Goal: Use online tool/utility: Utilize a website feature to perform a specific function

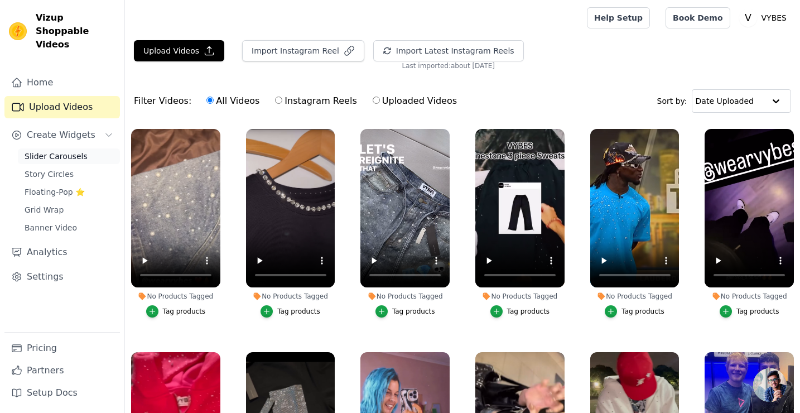
click at [50, 151] on span "Slider Carousels" at bounding box center [56, 156] width 63 height 11
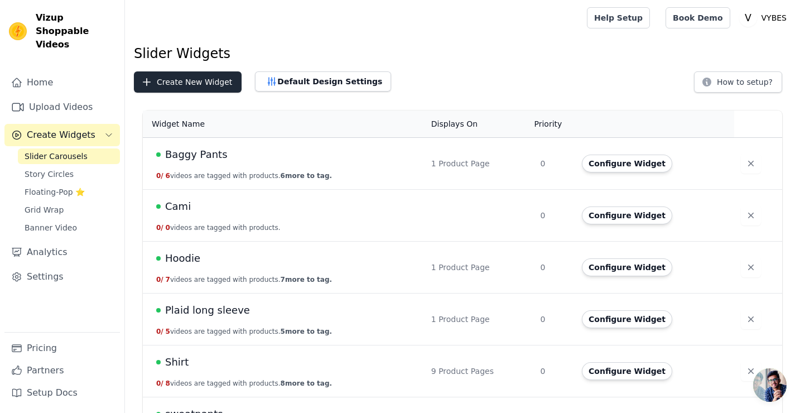
click at [209, 89] on button "Create New Widget" at bounding box center [188, 81] width 108 height 21
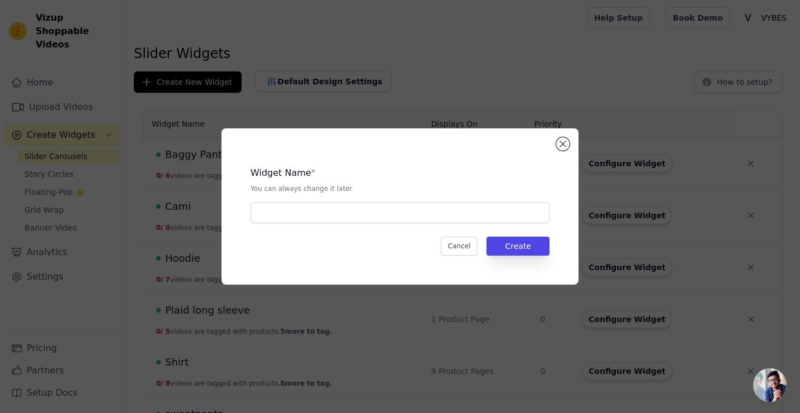
click at [444, 223] on div "Widget Name * You can always change it later Cancel Create" at bounding box center [399, 206] width 321 height 120
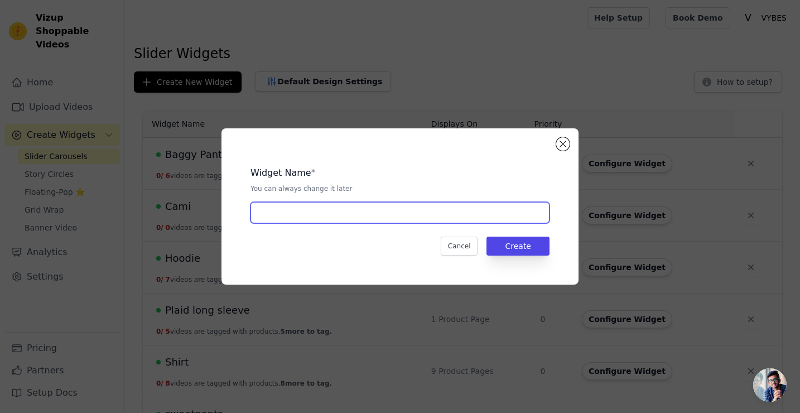
click at [437, 217] on input "text" at bounding box center [399, 212] width 299 height 21
type input "Pearl Button Up"
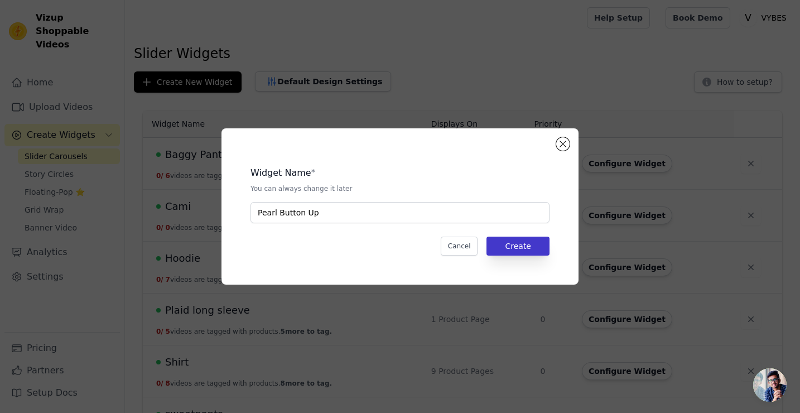
click at [531, 247] on button "Create" at bounding box center [517, 246] width 63 height 19
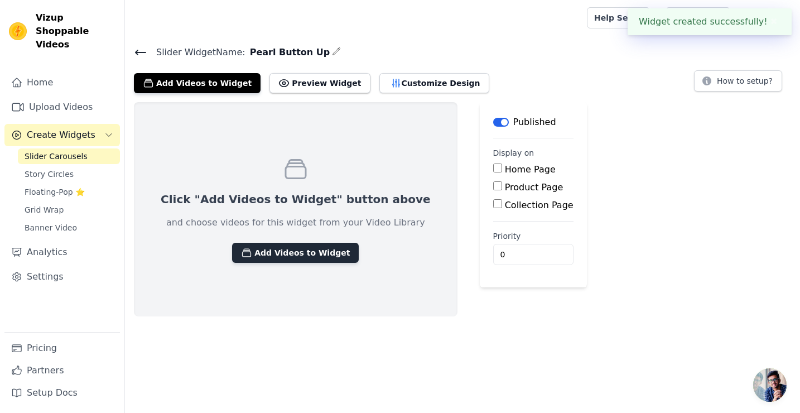
click at [312, 248] on button "Add Videos to Widget" at bounding box center [295, 253] width 127 height 20
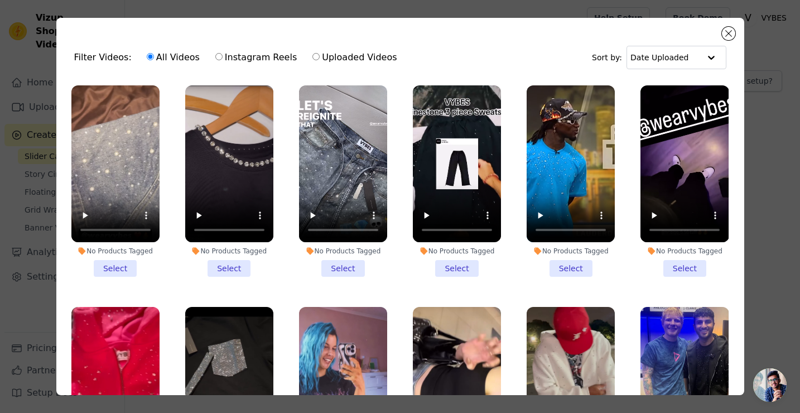
click at [122, 268] on li "No Products Tagged Select" at bounding box center [115, 180] width 88 height 191
click at [0, 0] on input "No Products Tagged Select" at bounding box center [0, 0] width 0 height 0
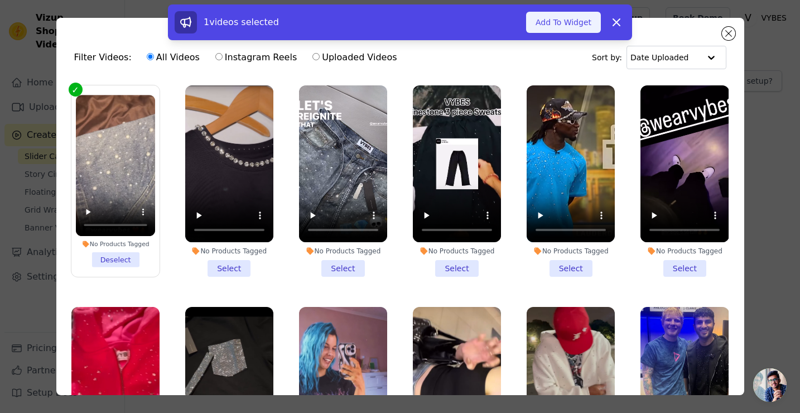
click at [575, 25] on button "Add To Widget" at bounding box center [563, 22] width 75 height 21
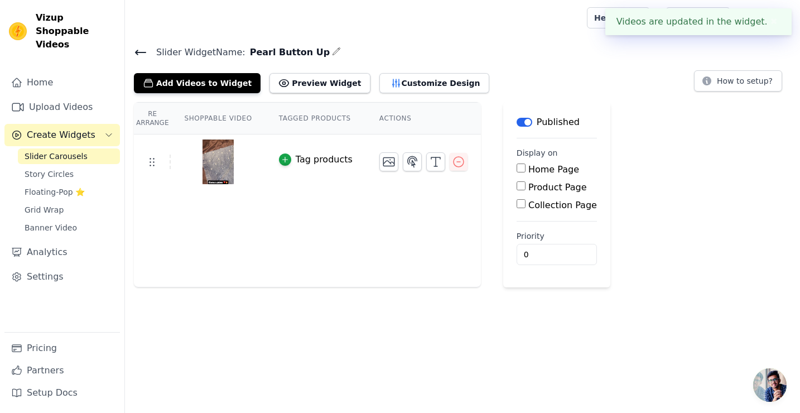
click at [553, 194] on div "Home Page Product Page Collection Page" at bounding box center [557, 187] width 80 height 49
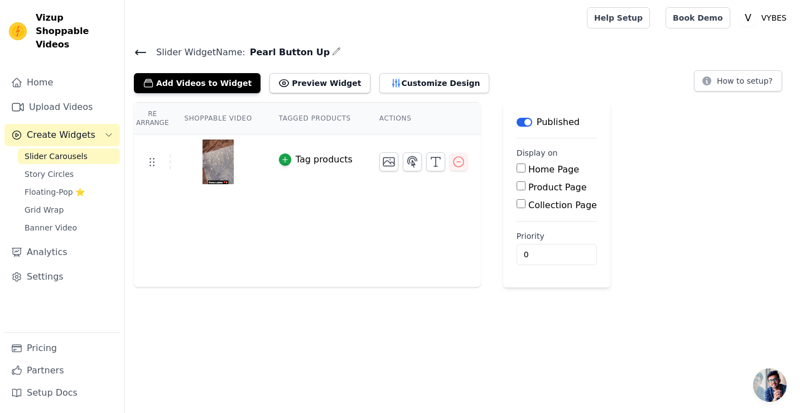
click at [553, 188] on label "Product Page" at bounding box center [557, 187] width 59 height 11
click at [525, 188] on input "Product Page" at bounding box center [521, 185] width 9 height 9
checkbox input "true"
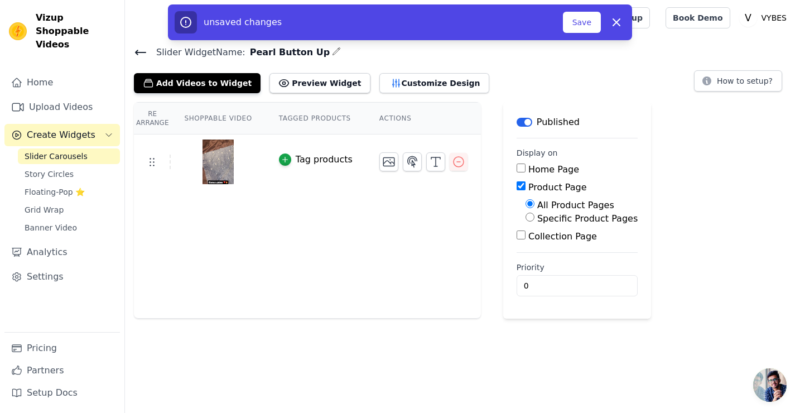
click at [581, 219] on label "Specific Product Pages" at bounding box center [587, 218] width 100 height 11
click at [534, 219] on input "Specific Product Pages" at bounding box center [529, 217] width 9 height 9
radio input "true"
click at [567, 245] on button "Select Products" at bounding box center [562, 243] width 75 height 19
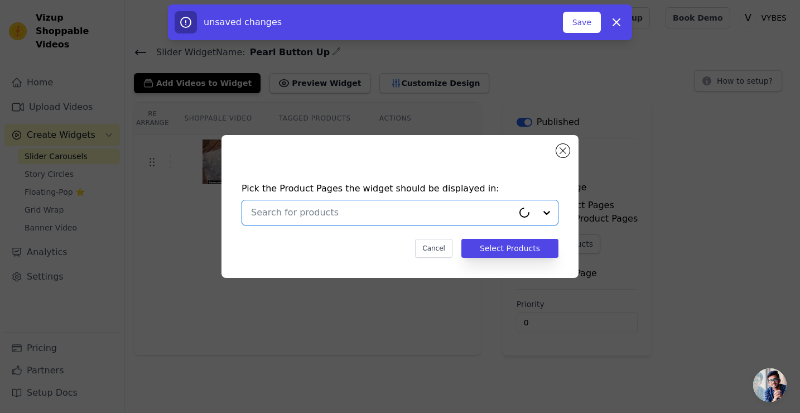
click at [419, 218] on input "text" at bounding box center [382, 212] width 262 height 13
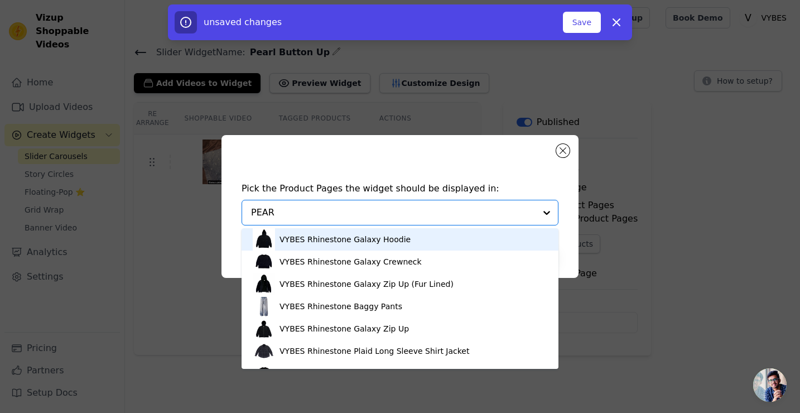
type input "PEARL"
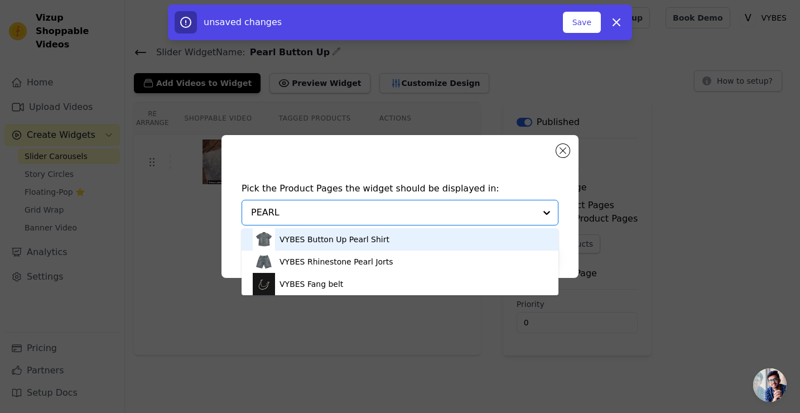
click at [403, 250] on div "VYBES Button Up Pearl Shirt" at bounding box center [400, 239] width 295 height 22
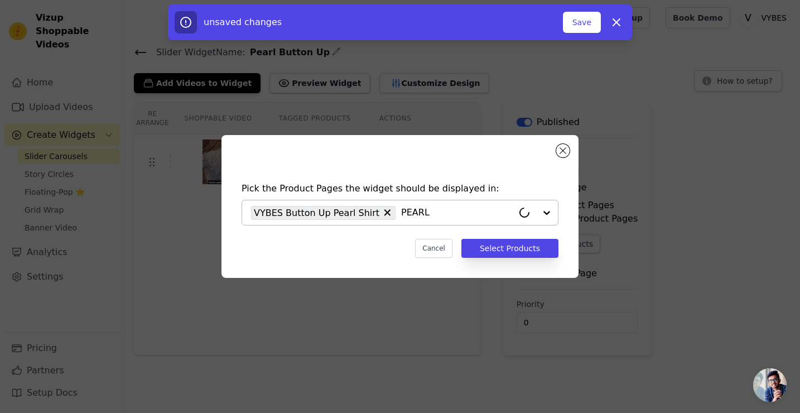
click at [494, 237] on div "Pick the Product Pages the widget should be displayed in: VYBES Button Up Pearl…" at bounding box center [399, 220] width 339 height 98
click at [501, 246] on button "Select Products" at bounding box center [509, 248] width 97 height 19
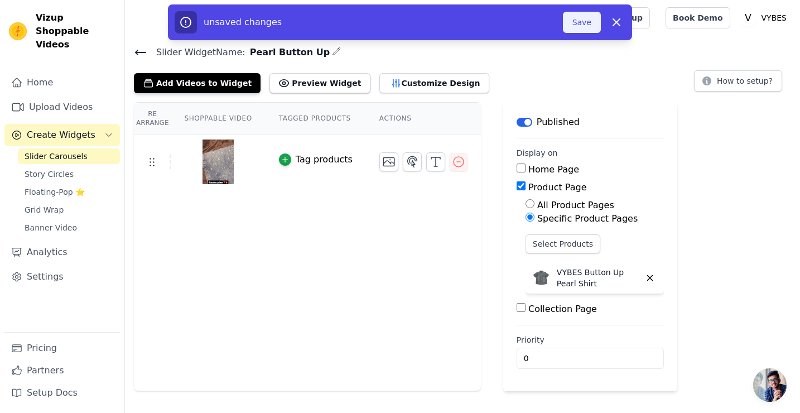
click at [576, 14] on button "Save" at bounding box center [582, 22] width 38 height 21
click at [578, 28] on button "Save" at bounding box center [582, 22] width 38 height 21
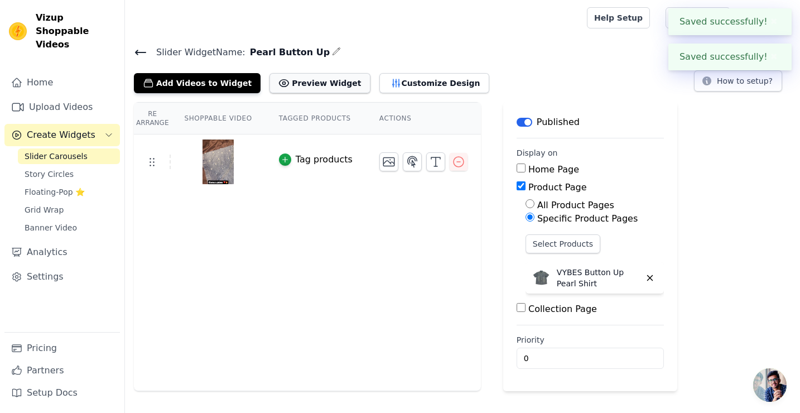
click at [303, 83] on button "Preview Widget" at bounding box center [319, 83] width 100 height 20
